Goal: Task Accomplishment & Management: Manage account settings

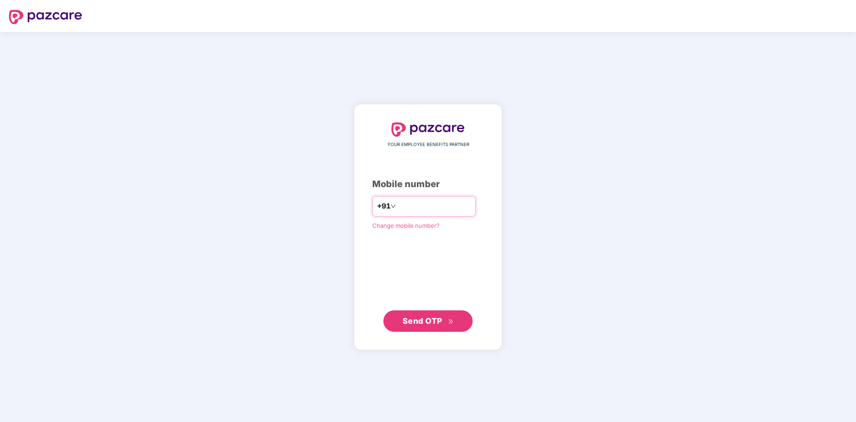
click at [408, 205] on input "number" at bounding box center [434, 206] width 73 height 14
type input "**********"
click at [425, 319] on span "Send OTP" at bounding box center [422, 319] width 40 height 9
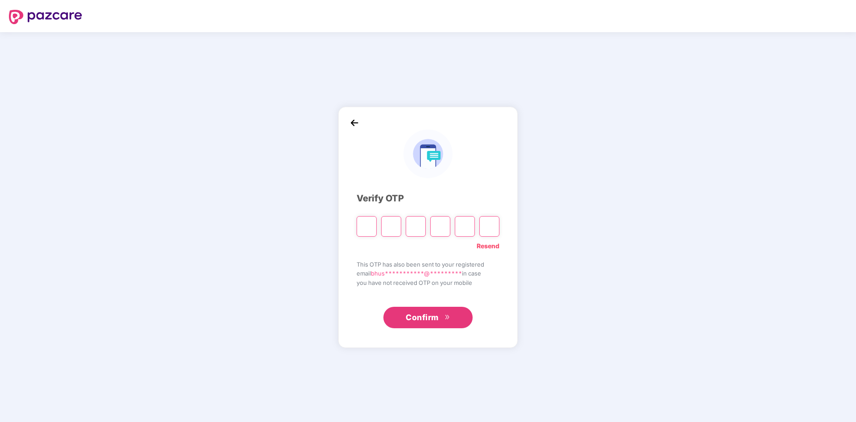
type input "*"
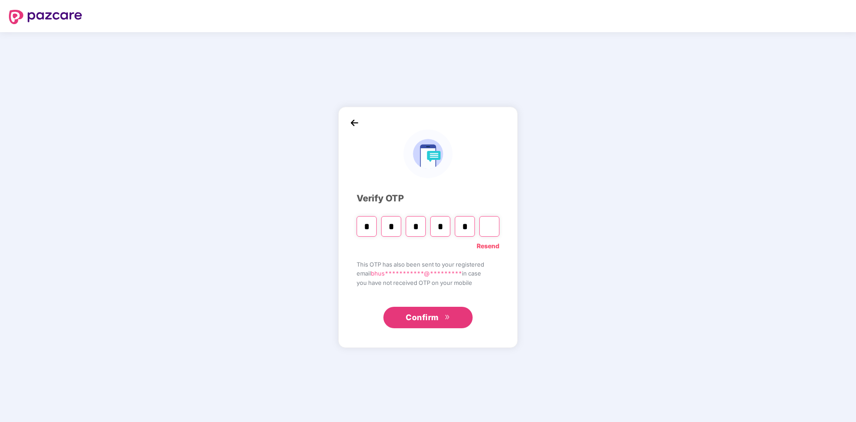
type input "*"
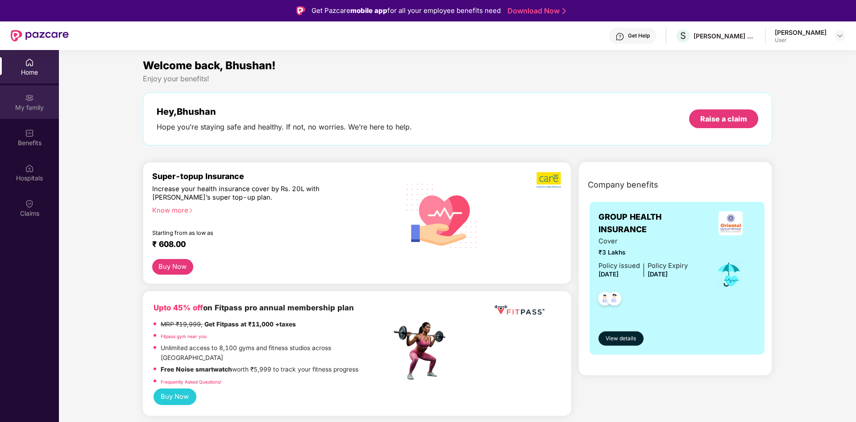
click at [37, 106] on div "My family" at bounding box center [29, 107] width 59 height 9
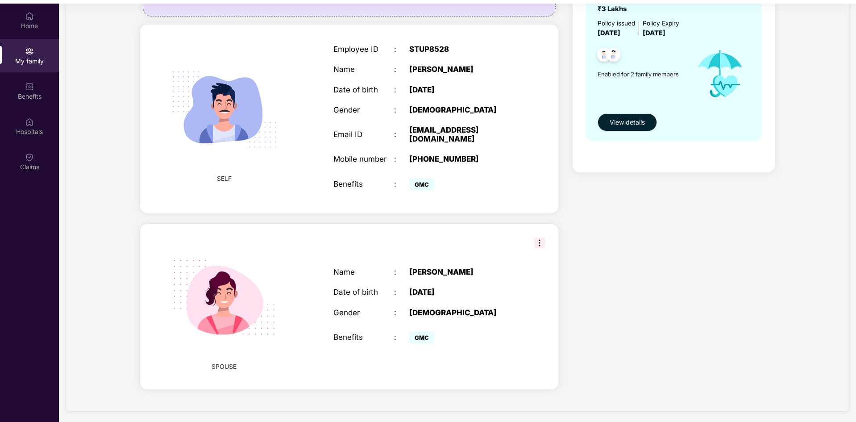
scroll to position [50, 0]
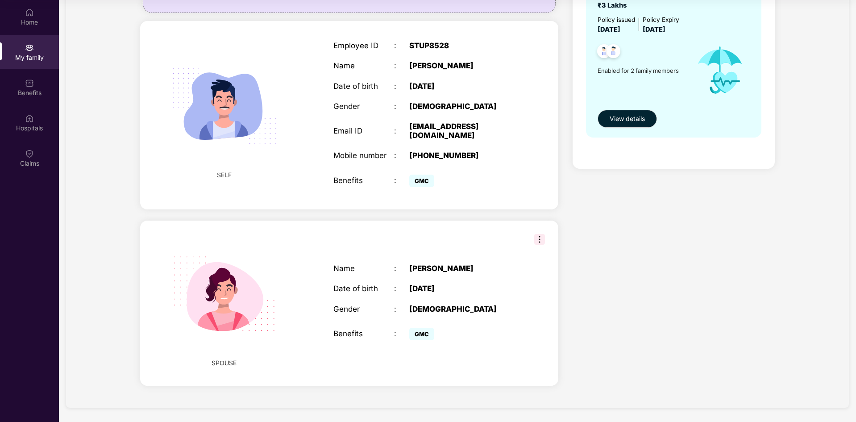
click at [539, 240] on img at bounding box center [539, 239] width 11 height 11
click at [612, 298] on div "Health Cover cover ₹3 Lakhs Policy issued 15 Nov 2024 Policy Expiry 14 Nov 2025…" at bounding box center [673, 167] width 216 height 458
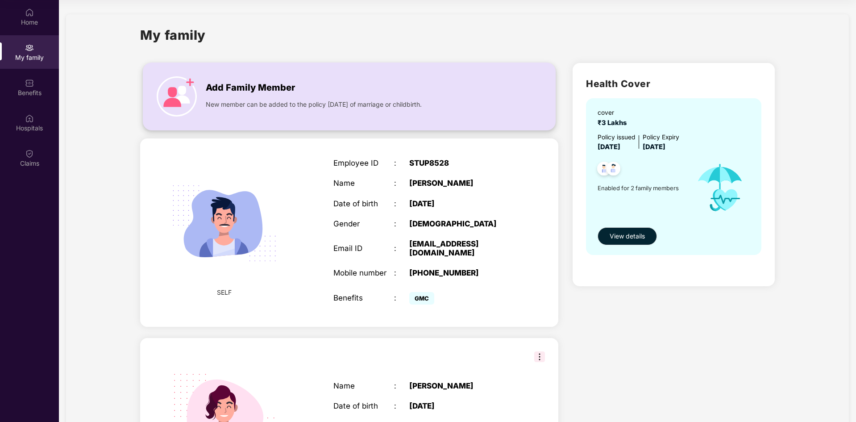
click at [220, 90] on span "Add Family Member" at bounding box center [250, 88] width 89 height 14
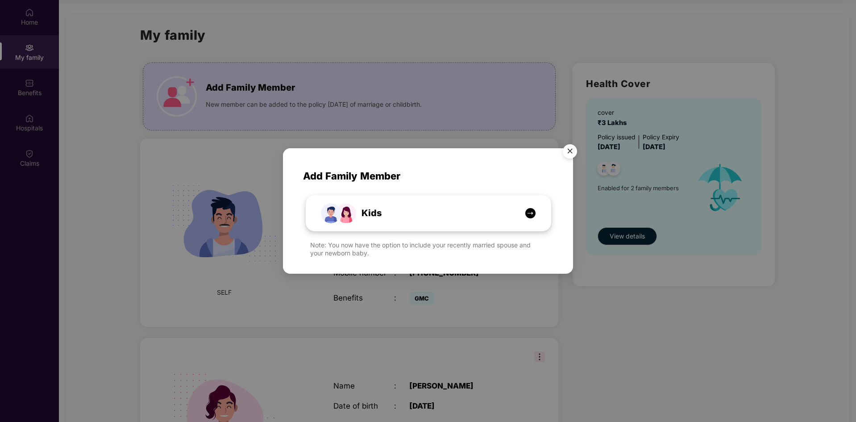
click at [530, 214] on img at bounding box center [530, 212] width 11 height 11
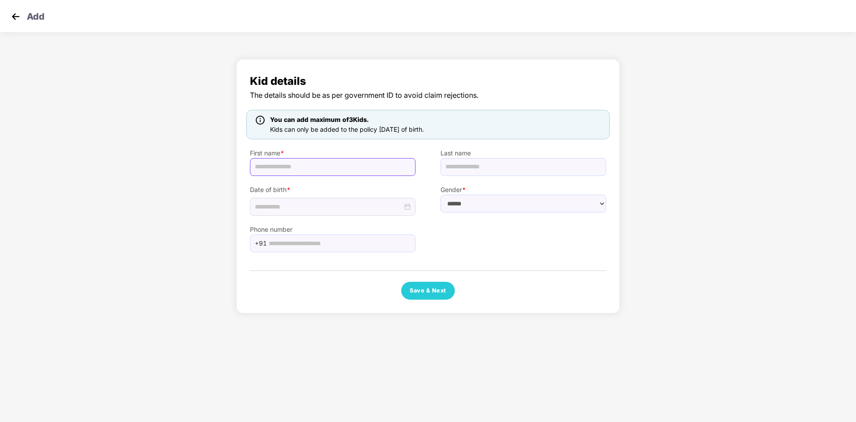
click at [297, 167] on input "text" at bounding box center [333, 167] width 166 height 18
type input "****"
click at [464, 170] on input "text" at bounding box center [523, 167] width 166 height 18
type input "******"
click at [311, 208] on input at bounding box center [329, 207] width 148 height 10
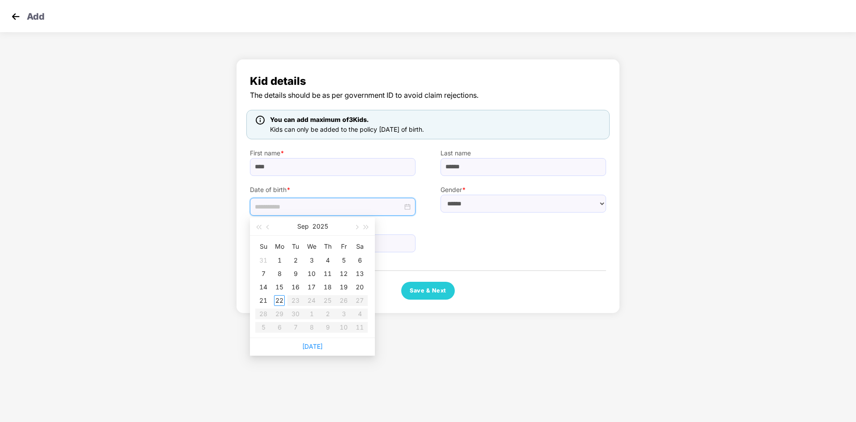
click at [309, 225] on div "Sep 2025" at bounding box center [313, 226] width 78 height 18
click at [324, 226] on button "2025" at bounding box center [320, 226] width 16 height 18
click at [261, 227] on span "button" at bounding box center [258, 227] width 4 height 4
click at [278, 278] on table "2009 2010 2011 2012 2013 2014 2015 2016 2017 2018 2019 2020" at bounding box center [312, 295] width 118 height 118
click at [309, 228] on button "2010 - 2019" at bounding box center [312, 226] width 32 height 18
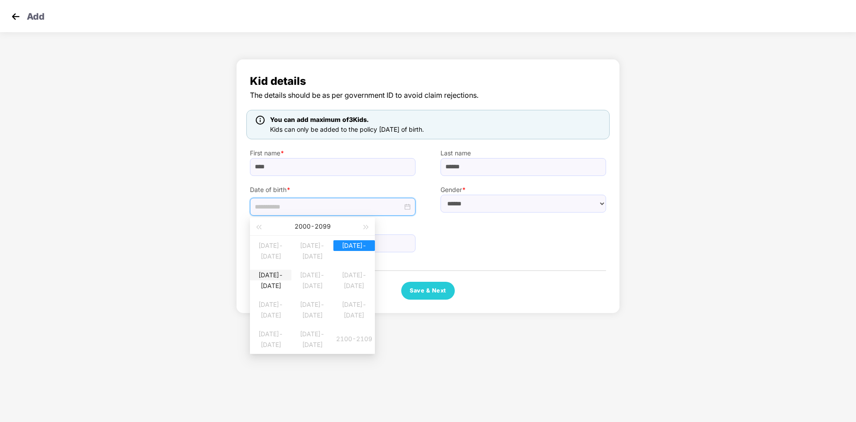
type input "**********"
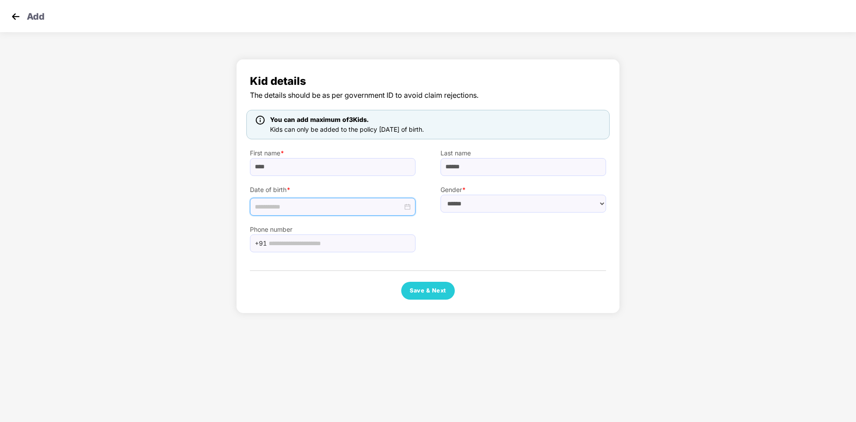
click at [294, 207] on input at bounding box center [329, 207] width 148 height 10
click at [482, 165] on input "******" at bounding box center [523, 167] width 166 height 18
click at [365, 200] on div at bounding box center [333, 207] width 166 height 18
click at [261, 226] on span "button" at bounding box center [258, 227] width 4 height 4
drag, startPoint x: 322, startPoint y: 337, endPoint x: 332, endPoint y: 341, distance: 10.0
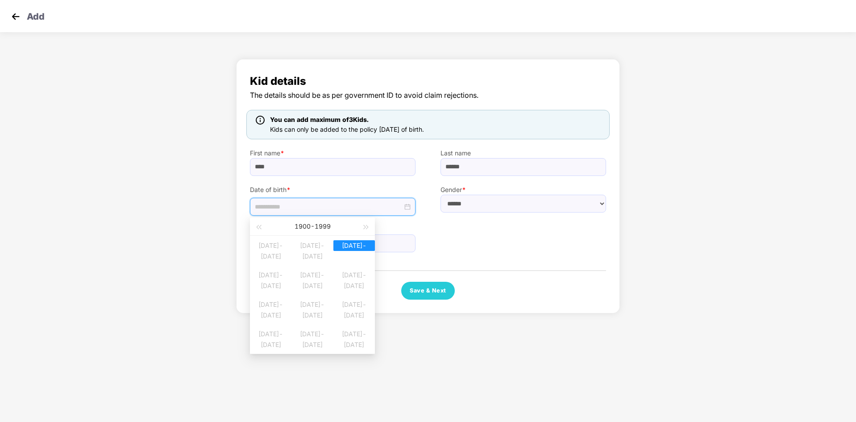
click at [323, 338] on table "1890-1899 1900-1909 1910-1919 1920-1929 1930-1939 1940-1949 1950-1959 1960-1969…" at bounding box center [312, 295] width 125 height 118
click at [359, 341] on table "1890-1899 1900-1909 1910-1919 1920-1929 1930-1939 1940-1949 1950-1959 1960-1969…" at bounding box center [312, 295] width 125 height 118
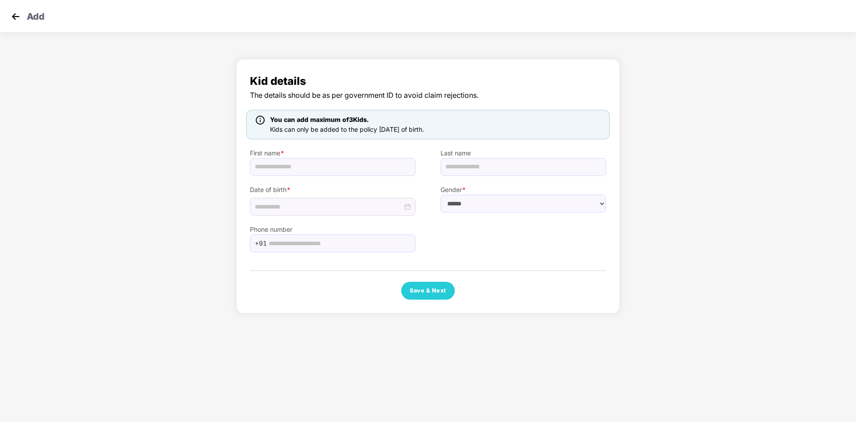
click at [14, 19] on img at bounding box center [15, 16] width 13 height 13
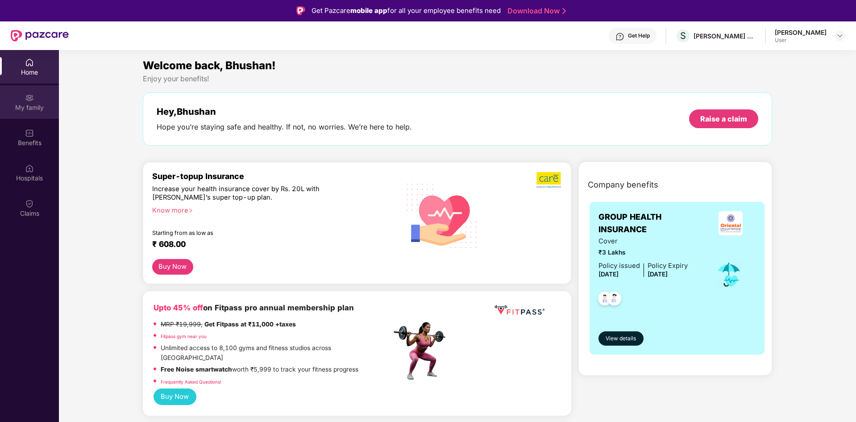
click at [31, 107] on div "My family" at bounding box center [29, 107] width 59 height 9
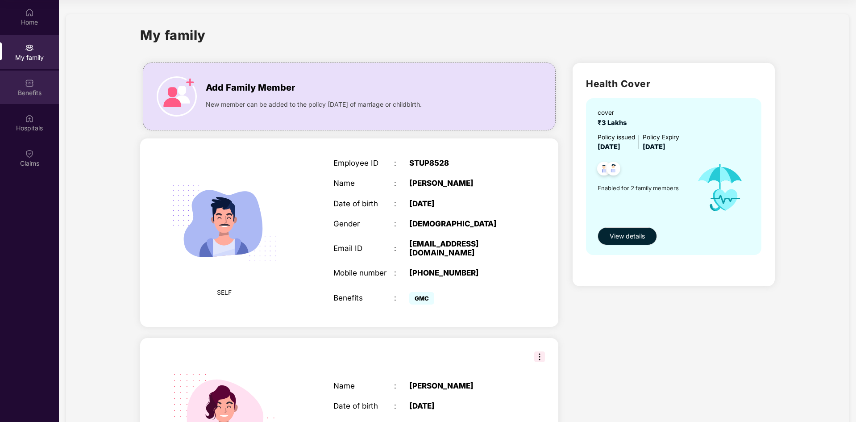
click at [31, 85] on img at bounding box center [29, 83] width 9 height 9
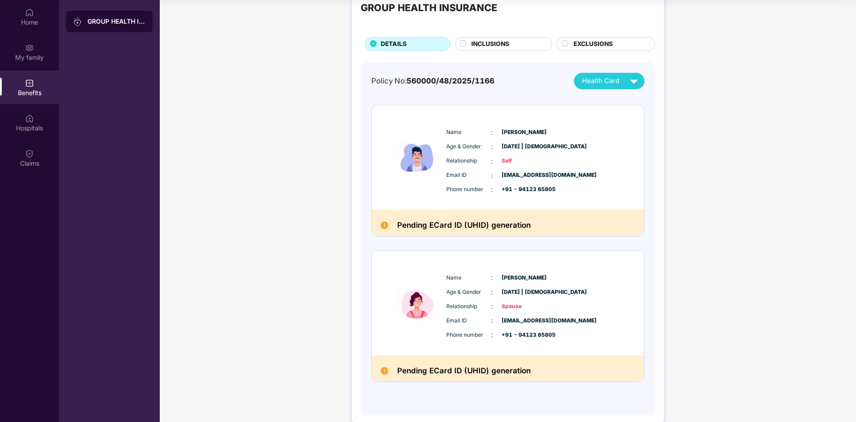
scroll to position [44, 0]
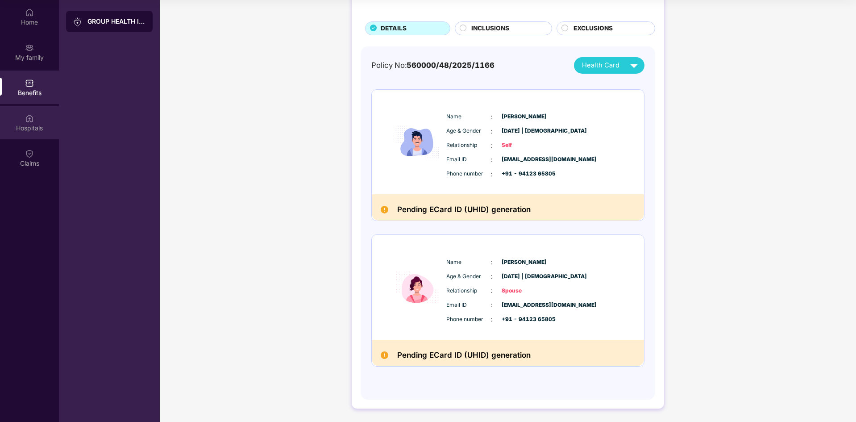
click at [29, 128] on div "Hospitals" at bounding box center [29, 128] width 59 height 9
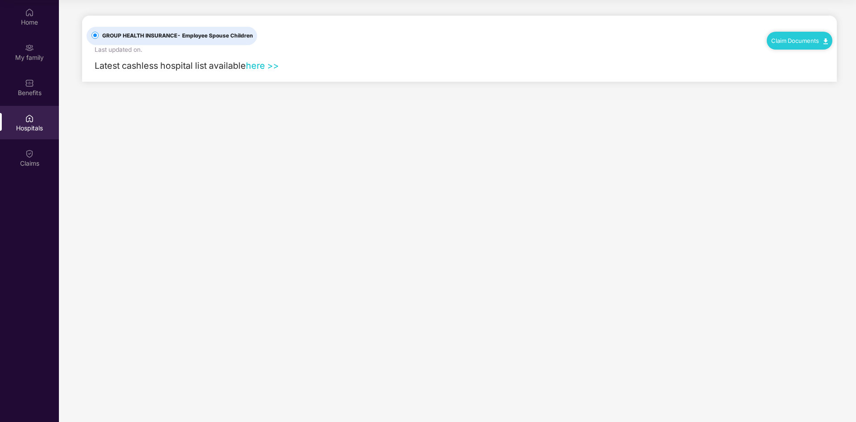
click at [264, 69] on link "here >>" at bounding box center [262, 65] width 33 height 11
click at [37, 53] on div "My family" at bounding box center [29, 57] width 59 height 9
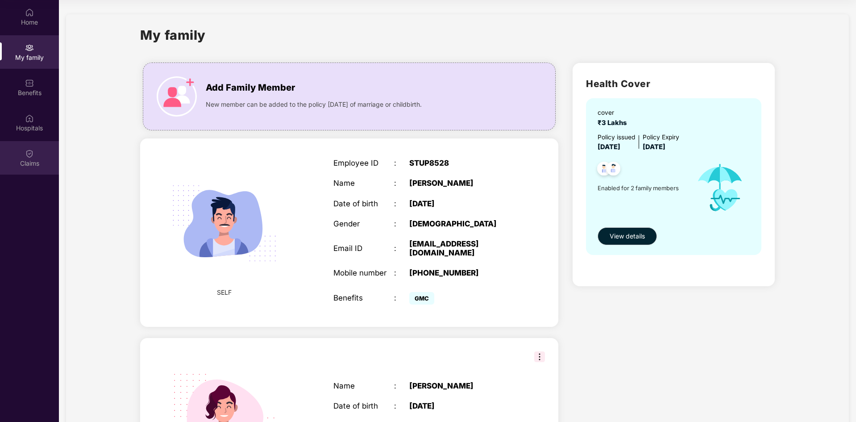
click at [33, 157] on img at bounding box center [29, 153] width 9 height 9
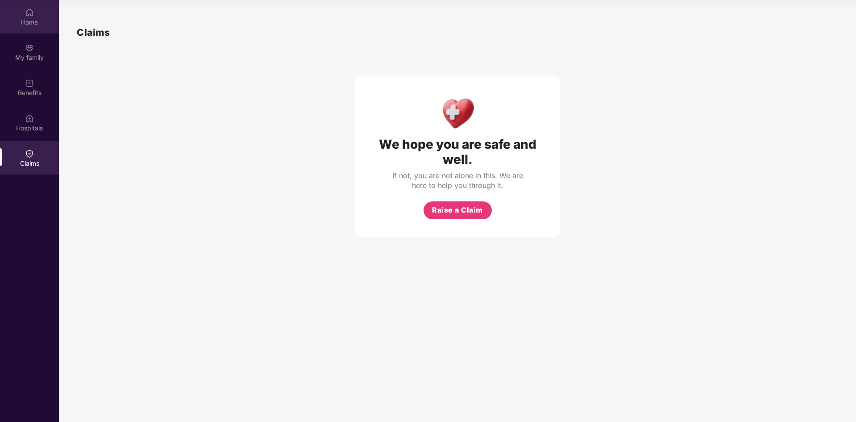
click at [31, 22] on div "Home" at bounding box center [29, 22] width 59 height 9
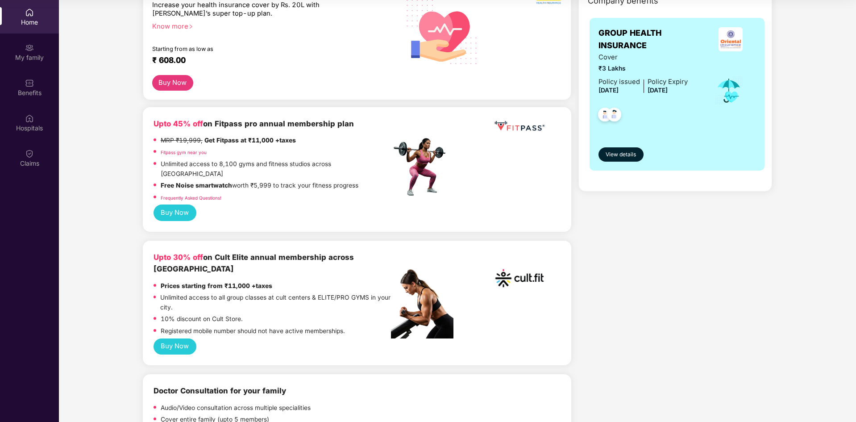
scroll to position [45, 0]
